Goal: Information Seeking & Learning: Compare options

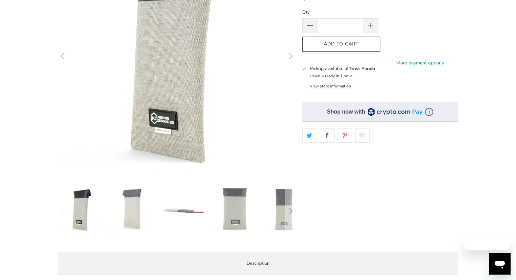
click at [177, 220] on img at bounding box center [183, 209] width 47 height 47
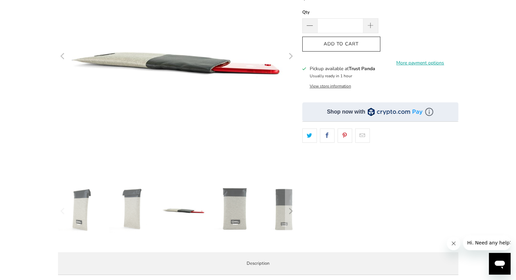
click at [183, 211] on img at bounding box center [183, 209] width 47 height 47
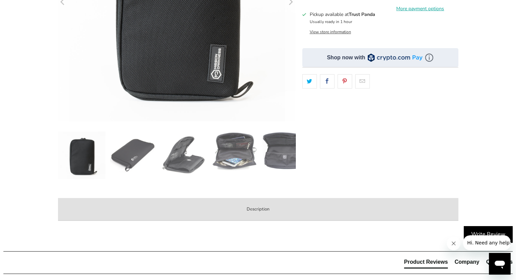
scroll to position [178, 0]
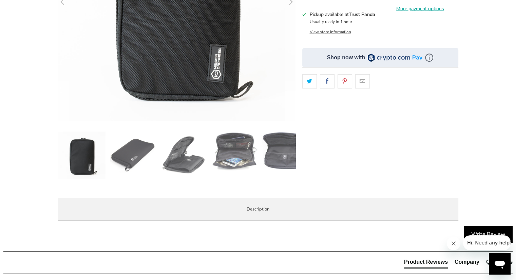
click at [187, 161] on img at bounding box center [183, 155] width 47 height 47
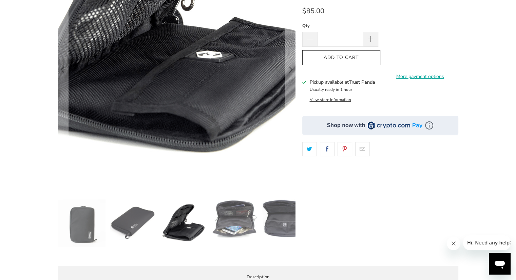
scroll to position [110, 0]
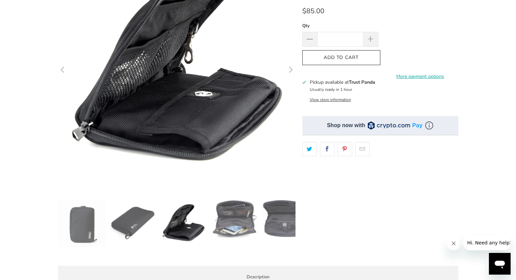
click at [226, 222] on img at bounding box center [234, 218] width 47 height 39
